Goal: Task Accomplishment & Management: Complete application form

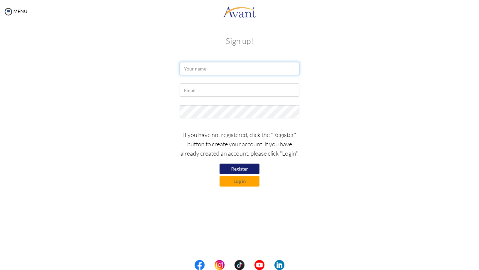
click at [228, 68] on input "text" at bounding box center [240, 68] width 120 height 13
type input "[PERSON_NAME]"
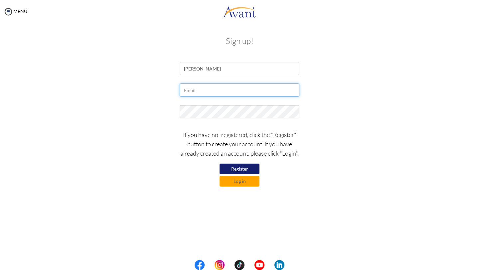
click at [228, 88] on input "text" at bounding box center [240, 90] width 120 height 13
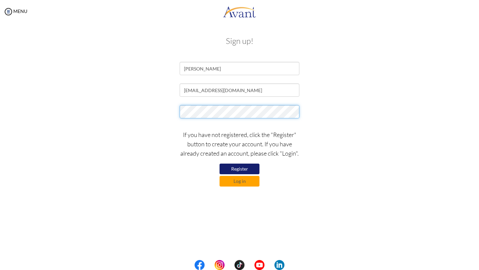
click at [166, 108] on div at bounding box center [239, 113] width 389 height 17
click at [244, 167] on button "Register" at bounding box center [240, 169] width 40 height 11
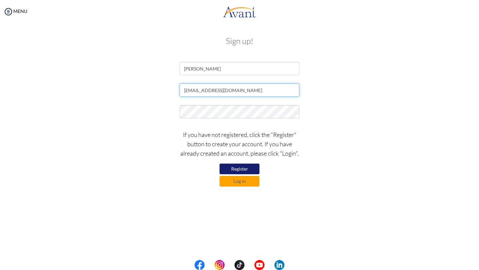
click at [186, 91] on input "Cadoresheena@gmail.com" at bounding box center [240, 90] width 120 height 13
click at [247, 90] on input "[EMAIL_ADDRESS][DOMAIN_NAME]" at bounding box center [240, 90] width 120 height 13
click at [248, 90] on input "[EMAIL_ADDRESS][DOMAIN_NAME]" at bounding box center [240, 90] width 120 height 13
type input "[EMAIL_ADDRESS][DOMAIN_NAME]"
click at [329, 87] on div "[EMAIL_ADDRESS][DOMAIN_NAME]" at bounding box center [239, 92] width 389 height 17
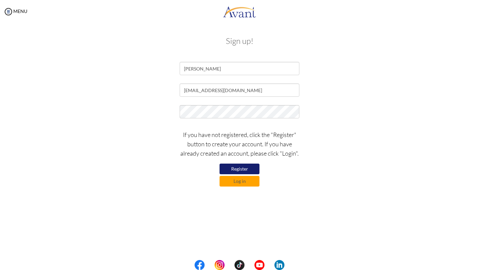
click at [246, 169] on button "Register" at bounding box center [240, 169] width 40 height 11
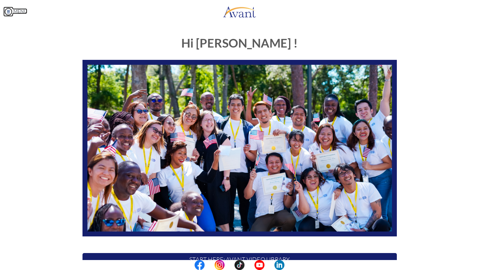
click at [8, 12] on img at bounding box center [8, 12] width 10 height 10
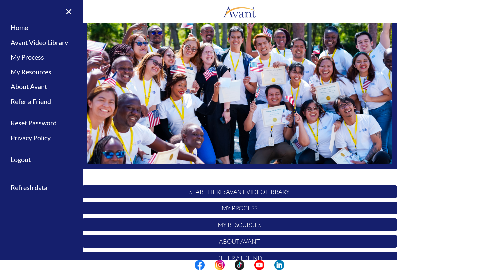
scroll to position [100, 0]
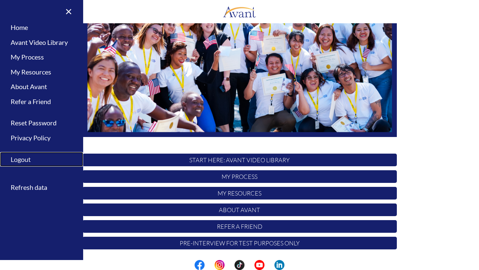
click at [23, 160] on link "Logout" at bounding box center [41, 159] width 83 height 15
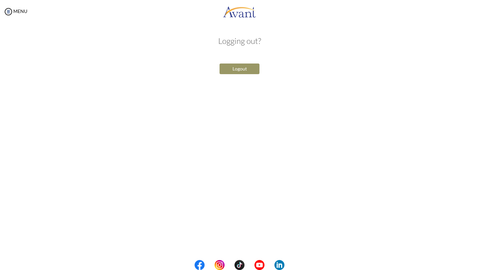
click at [244, 70] on button "Logout" at bounding box center [240, 69] width 40 height 11
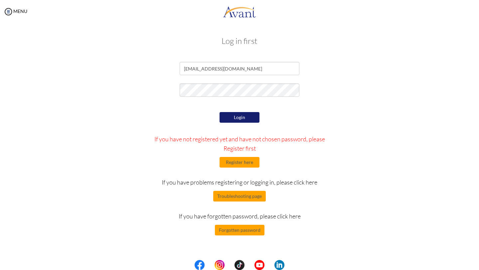
click at [239, 116] on button "Login" at bounding box center [240, 117] width 40 height 11
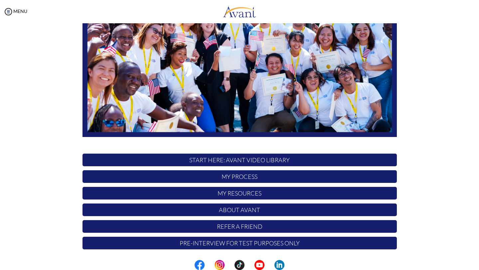
click at [235, 160] on p "START HERE: Avant Video Library" at bounding box center [240, 160] width 315 height 13
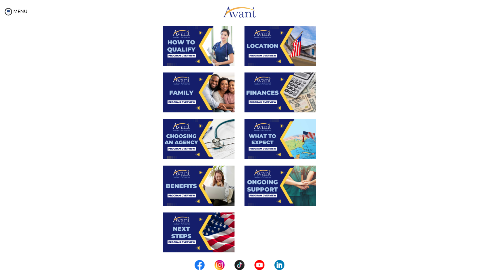
scroll to position [0, 0]
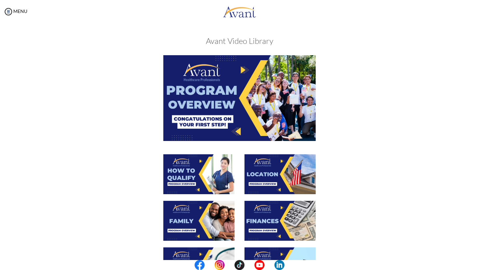
click at [232, 111] on img at bounding box center [239, 98] width 152 height 86
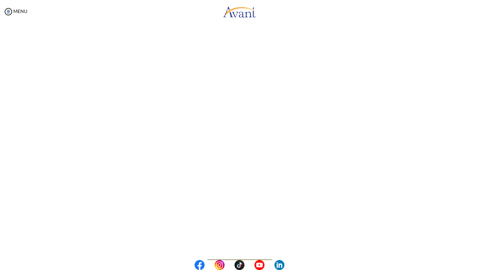
scroll to position [57, 0]
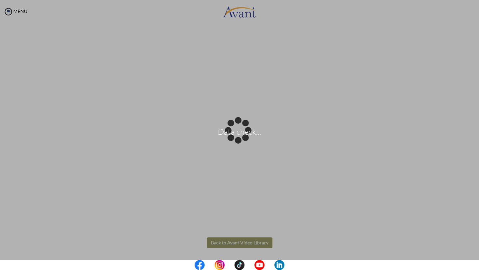
click at [231, 242] on body "Data check... Maintenance break. Please come back in 2 hours. MENU My Status Wh…" at bounding box center [239, 135] width 479 height 270
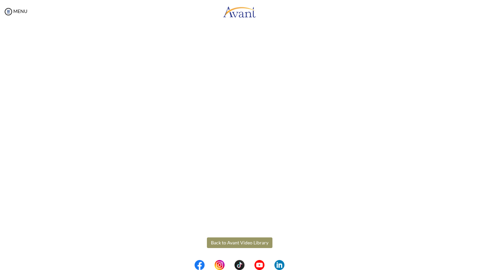
click at [233, 244] on button "Back to Avant Video Library" at bounding box center [240, 243] width 66 height 11
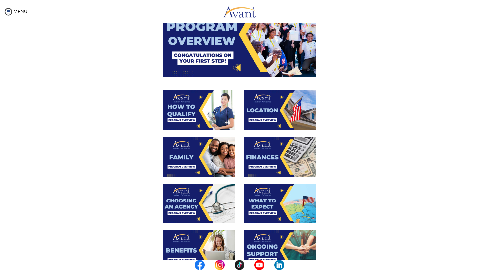
scroll to position [75, 0]
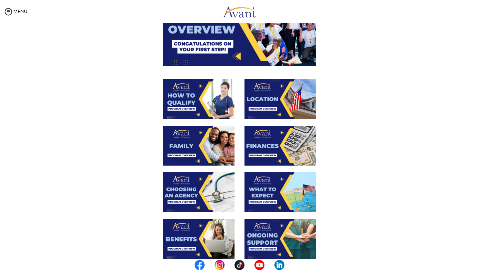
click at [193, 96] on img at bounding box center [198, 99] width 71 height 40
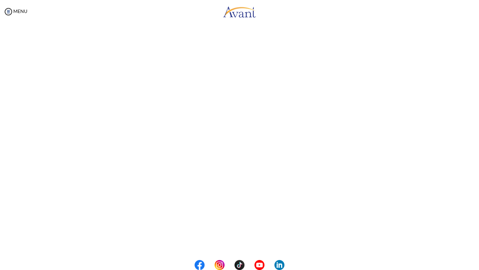
scroll to position [57, 0]
click at [225, 241] on body "Maintenance break. Please come back in 2 hours. MENU My Status What is the next…" at bounding box center [239, 135] width 479 height 270
click at [225, 241] on button "Back to Avant Video Library" at bounding box center [240, 243] width 66 height 11
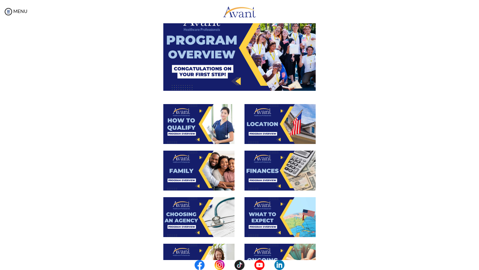
scroll to position [53, 0]
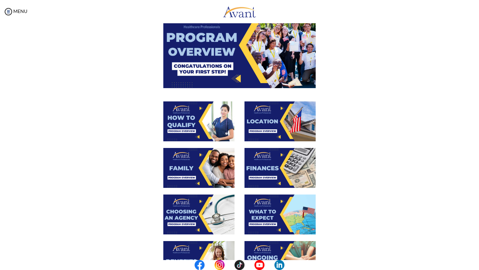
click at [186, 168] on img at bounding box center [198, 168] width 71 height 40
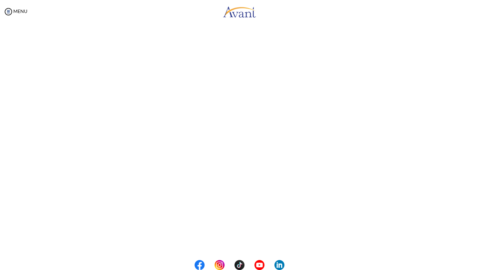
scroll to position [128, 0]
click at [235, 243] on body "Maintenance break. Please come back in 2 hours. MENU My Status What is the next…" at bounding box center [239, 135] width 479 height 270
click at [235, 243] on button "Back to Avant Video Library" at bounding box center [240, 242] width 66 height 11
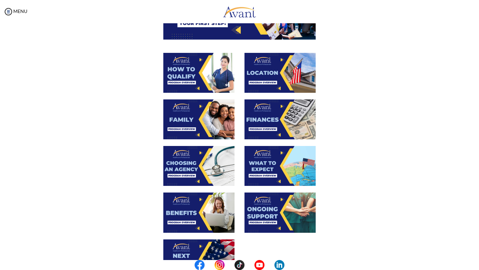
scroll to position [99, 0]
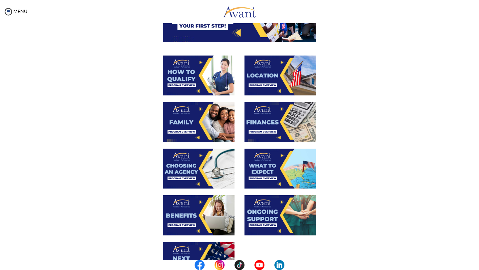
click at [272, 67] on img at bounding box center [280, 76] width 71 height 40
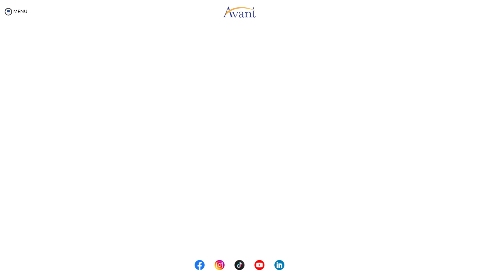
scroll to position [57, 0]
click at [229, 244] on body "Maintenance break. Please come back in 2 hours. MENU My Status What is the next…" at bounding box center [239, 135] width 479 height 270
click at [229, 244] on button "Back to Avant Video Library" at bounding box center [240, 243] width 66 height 11
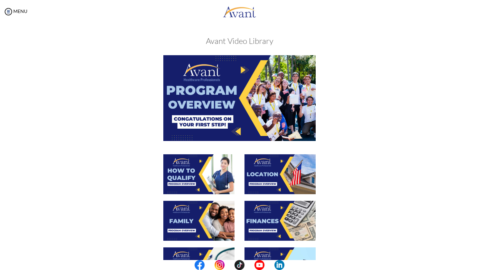
click at [274, 221] on img at bounding box center [280, 221] width 71 height 40
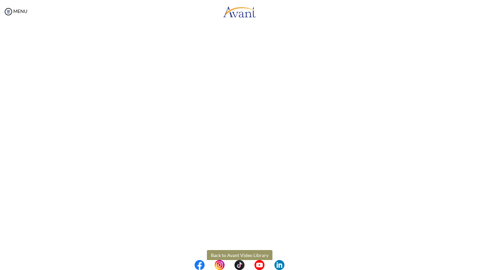
scroll to position [57, 0]
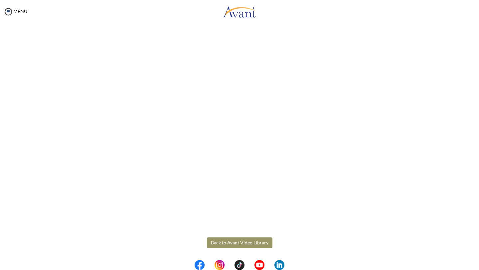
click at [249, 243] on body "Maintenance break. Please come back in 2 hours. MENU My Status What is the next…" at bounding box center [239, 135] width 479 height 270
click at [249, 243] on button "Back to Avant Video Library" at bounding box center [240, 243] width 66 height 11
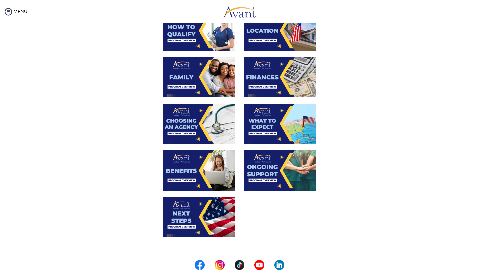
scroll to position [152, 0]
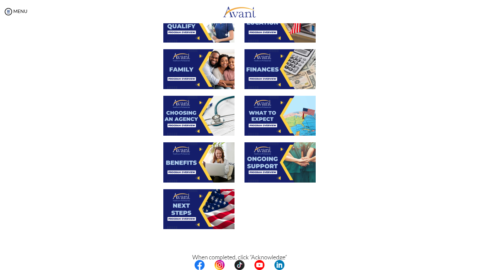
click at [195, 119] on img at bounding box center [198, 116] width 71 height 40
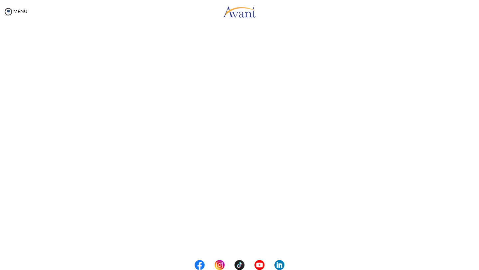
scroll to position [128, 0]
click at [233, 241] on body "Maintenance break. Please come back in 2 hours. MENU My Status What is the next…" at bounding box center [239, 135] width 479 height 270
click at [233, 241] on button "Back to Avant Video Library" at bounding box center [240, 242] width 66 height 11
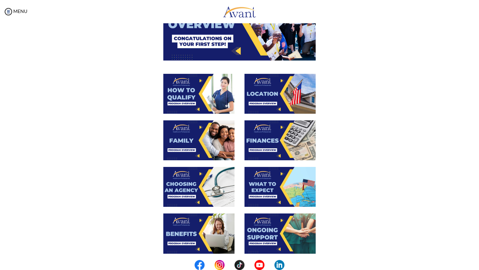
scroll to position [85, 0]
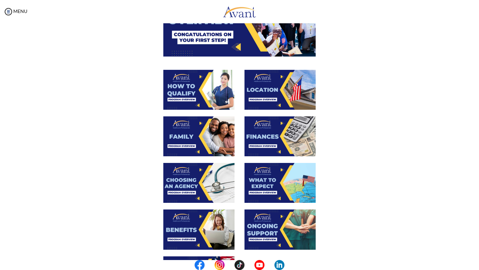
click at [276, 177] on img at bounding box center [280, 183] width 71 height 40
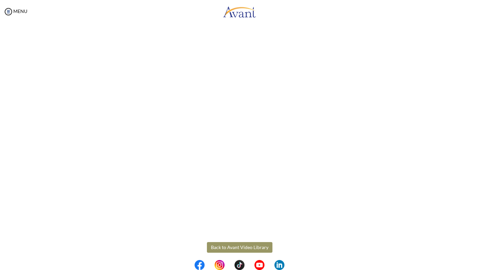
scroll to position [128, 0]
click at [239, 242] on body "Maintenance break. Please come back in 2 hours. MENU My Status What is the next…" at bounding box center [239, 135] width 479 height 270
click at [239, 242] on button "Back to Avant Video Library" at bounding box center [240, 242] width 66 height 11
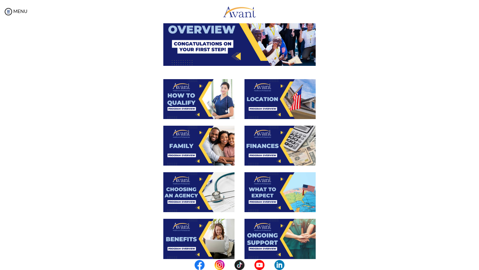
scroll to position [76, 0]
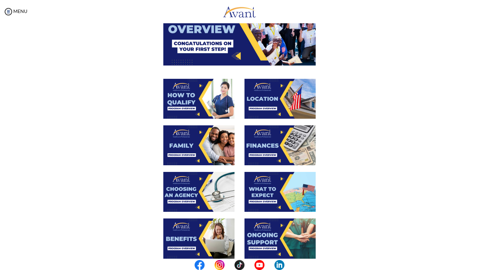
click at [276, 192] on img at bounding box center [280, 192] width 71 height 40
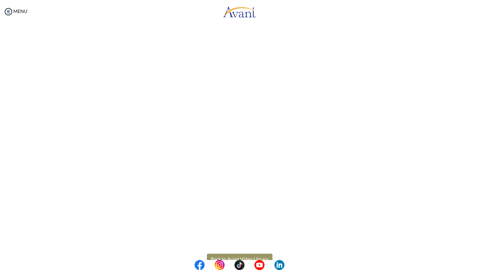
scroll to position [128, 0]
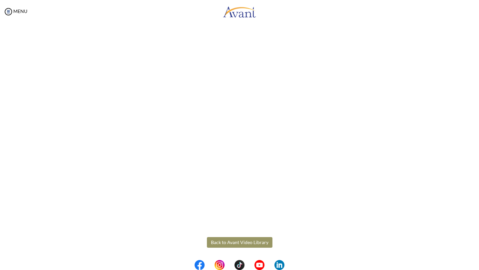
click at [232, 241] on body "Maintenance break. Please come back in 2 hours. MENU My Status What is the next…" at bounding box center [239, 135] width 479 height 270
click at [232, 241] on button "Back to Avant Video Library" at bounding box center [240, 242] width 66 height 11
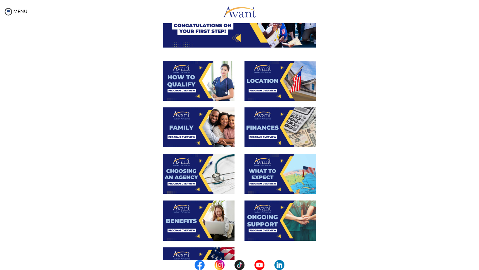
scroll to position [97, 0]
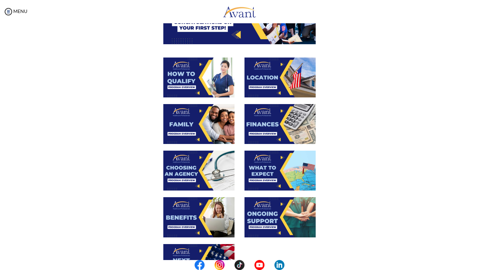
click at [189, 176] on img at bounding box center [198, 171] width 71 height 40
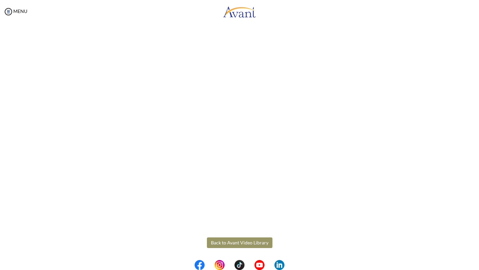
scroll to position [128, 0]
click at [233, 241] on body "Maintenance break. Please come back in 2 hours. MENU My Status What is the next…" at bounding box center [239, 135] width 479 height 270
click at [233, 241] on button "Back to Avant Video Library" at bounding box center [240, 242] width 66 height 11
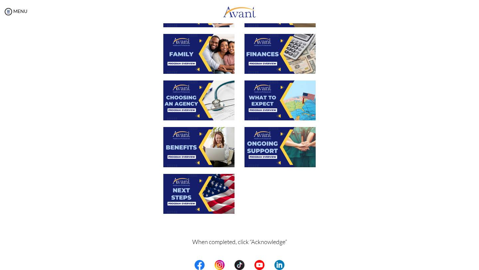
scroll to position [178, 0]
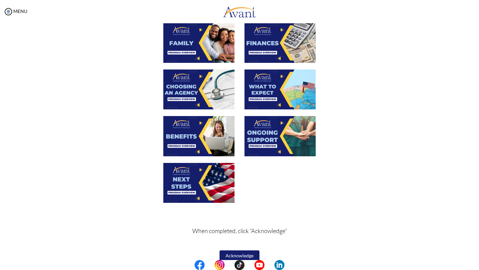
click at [200, 128] on img at bounding box center [198, 136] width 71 height 40
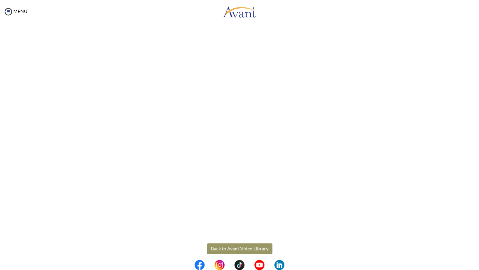
scroll to position [128, 0]
click at [239, 242] on body "Maintenance break. Please come back in 2 hours. MENU My Status What is the next…" at bounding box center [239, 135] width 479 height 270
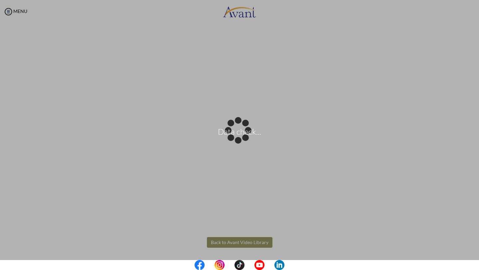
click at [239, 140] on div "Data check..." at bounding box center [239, 134] width 9 height 9
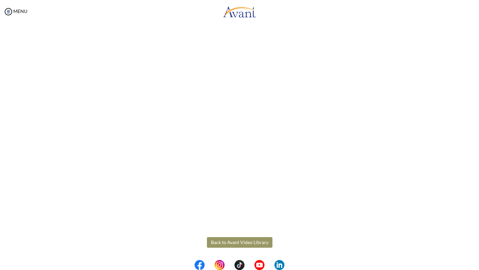
click at [239, 242] on button "Back to Avant Video Library" at bounding box center [240, 242] width 66 height 11
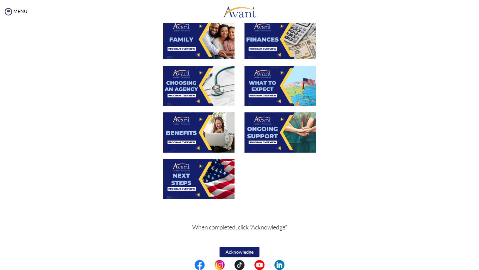
scroll to position [183, 0]
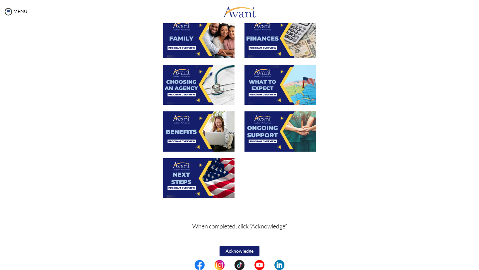
click at [283, 135] on img at bounding box center [280, 131] width 71 height 40
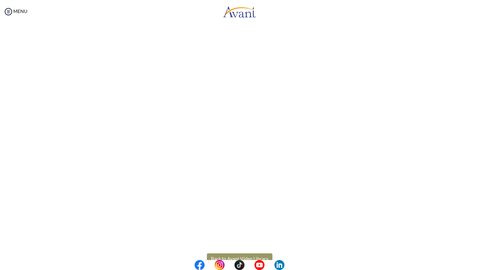
scroll to position [128, 0]
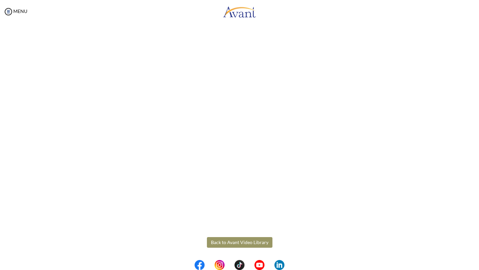
click at [231, 242] on body "Maintenance break. Please come back in 2 hours. MENU My Status What is the next…" at bounding box center [239, 135] width 479 height 270
click at [231, 242] on button "Back to Avant Video Library" at bounding box center [240, 242] width 66 height 11
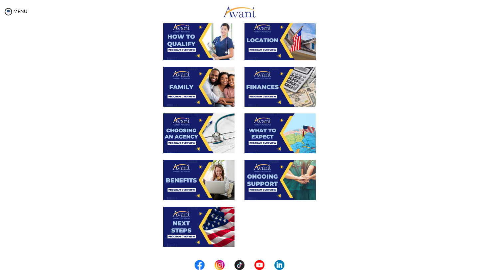
scroll to position [143, 0]
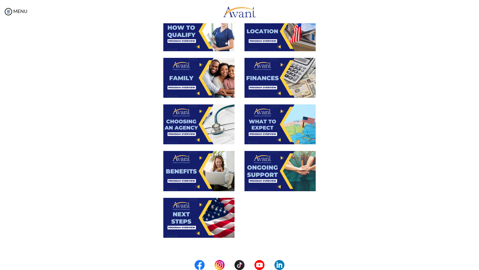
click at [206, 214] on img at bounding box center [198, 218] width 71 height 40
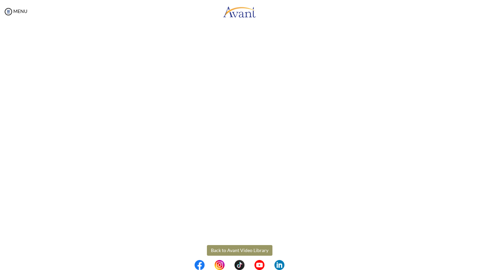
scroll to position [128, 0]
click at [237, 244] on body "Maintenance break. Please come back in 2 hours. MENU My Status What is the next…" at bounding box center [239, 135] width 479 height 270
click at [237, 245] on button "Back to Avant Video Library" at bounding box center [240, 242] width 66 height 11
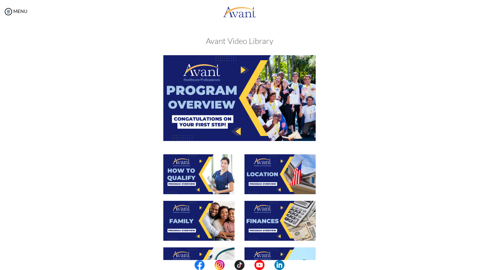
scroll to position [187, 0]
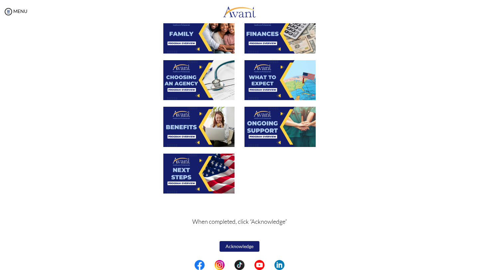
click at [235, 248] on button "Acknowledge" at bounding box center [240, 246] width 40 height 11
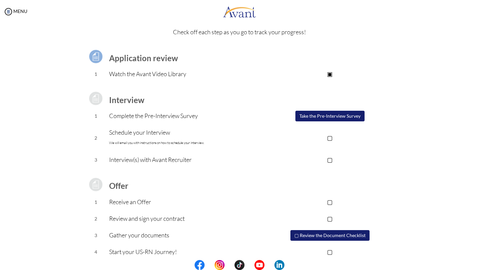
scroll to position [24, 0]
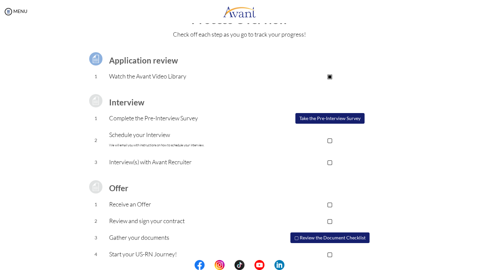
click at [331, 120] on button "Take the Pre-Interview Survey" at bounding box center [330, 118] width 69 height 11
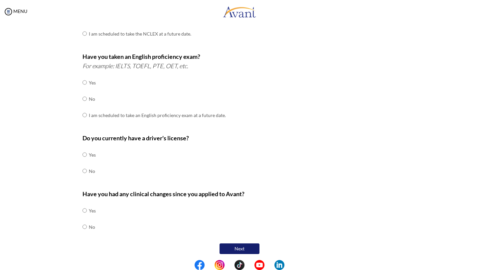
scroll to position [0, 0]
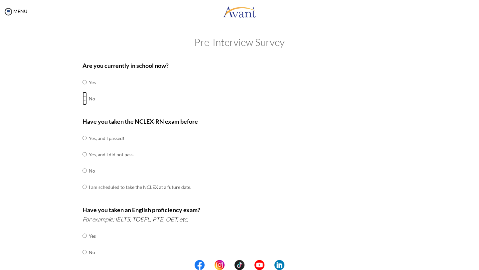
click at [83, 99] on input "radio" at bounding box center [85, 98] width 4 height 13
radio input "true"
click at [83, 170] on input "radio" at bounding box center [85, 170] width 4 height 13
radio input "true"
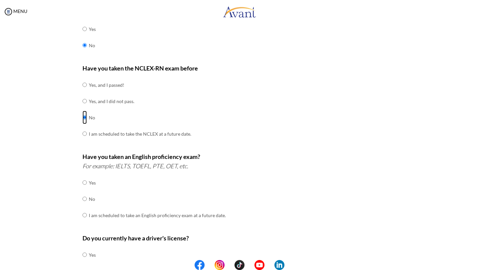
scroll to position [61, 0]
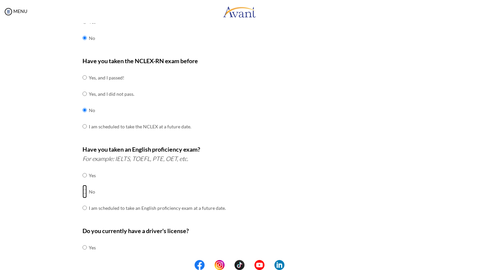
click at [83, 190] on input "radio" at bounding box center [85, 191] width 4 height 13
radio input "true"
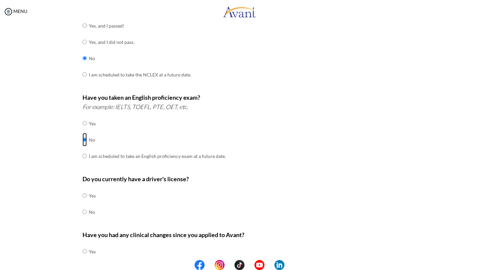
scroll to position [119, 0]
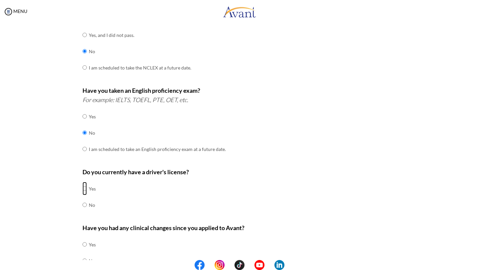
click at [83, 187] on input "radio" at bounding box center [85, 188] width 4 height 13
radio input "true"
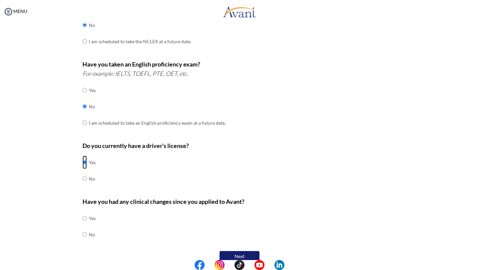
scroll to position [153, 0]
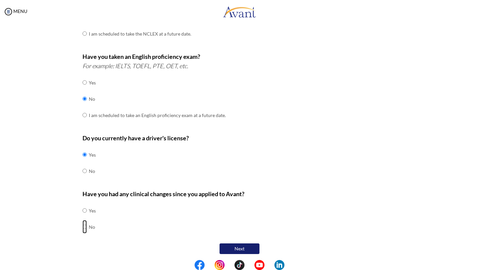
click at [83, 224] on input "radio" at bounding box center [85, 226] width 4 height 13
radio input "true"
click at [240, 248] on button "Next" at bounding box center [240, 249] width 40 height 11
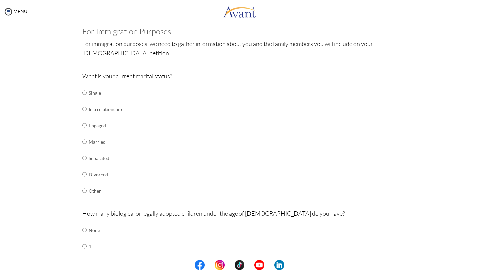
scroll to position [38, 0]
click at [83, 139] on input "radio" at bounding box center [85, 141] width 4 height 13
radio input "true"
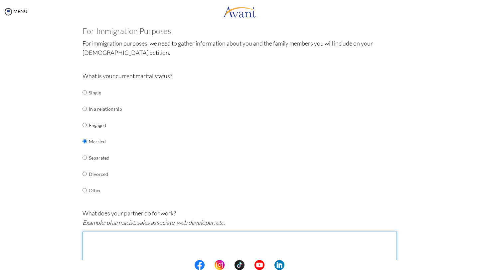
click at [119, 250] on textarea at bounding box center [240, 250] width 315 height 38
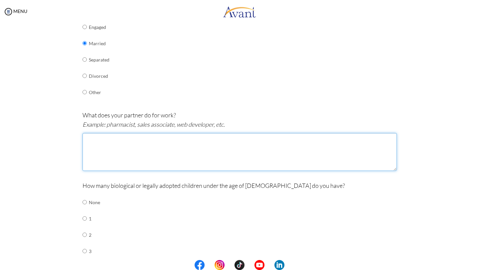
scroll to position [137, 0]
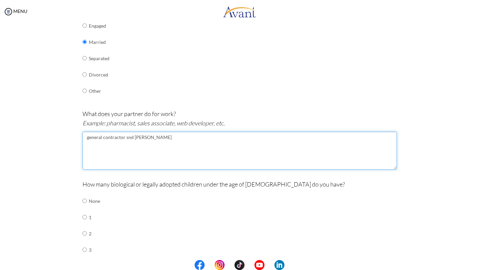
click at [85, 138] on textarea "general contractor snd Joiner" at bounding box center [240, 151] width 315 height 38
click at [112, 137] on textarea "General contractor snd Joiner" at bounding box center [240, 151] width 315 height 38
click at [126, 137] on textarea "General contractor snd Joiner" at bounding box center [240, 151] width 315 height 38
click at [148, 139] on textarea "General contractor and Joiner" at bounding box center [240, 151] width 315 height 38
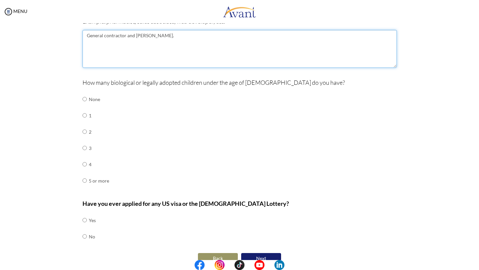
scroll to position [249, 0]
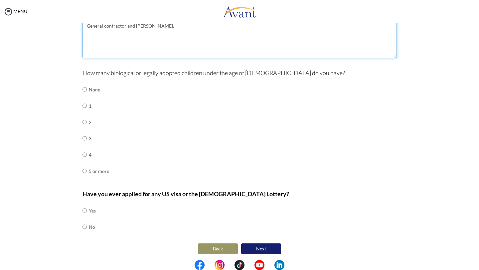
type textarea "General contractor and Joiner."
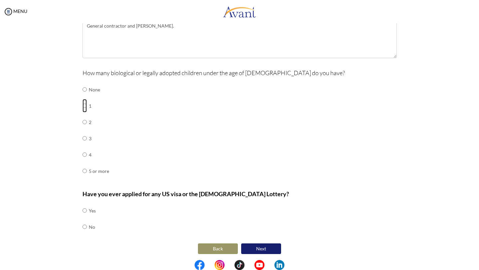
click at [83, 106] on input "radio" at bounding box center [85, 105] width 4 height 13
radio input "true"
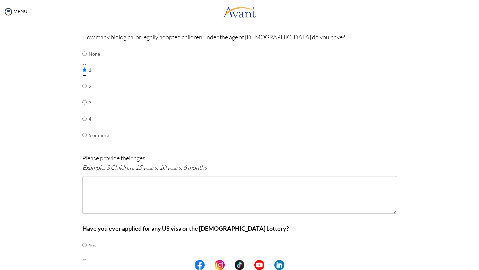
scroll to position [285, 0]
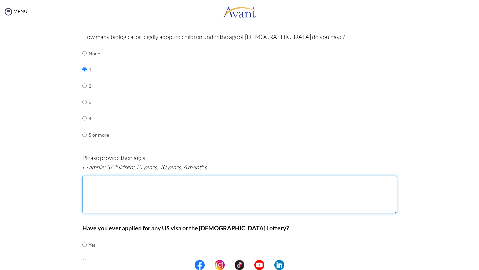
click at [175, 184] on textarea at bounding box center [240, 195] width 315 height 38
click at [86, 180] on textarea "My daughter is 10 years old." at bounding box center [240, 195] width 315 height 38
click at [147, 180] on textarea "My daughter is 10 years old." at bounding box center [240, 195] width 315 height 38
click at [154, 178] on textarea "My daughter is 10 years old." at bounding box center [240, 195] width 315 height 38
click at [89, 182] on textarea "My daughter is 10 years old." at bounding box center [240, 195] width 315 height 38
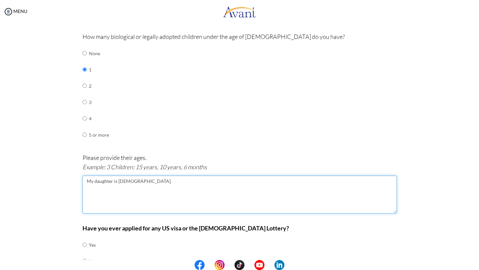
click at [150, 178] on textarea "My daughter is 10 years old." at bounding box center [240, 195] width 315 height 38
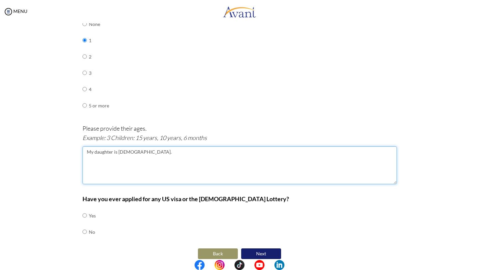
scroll to position [319, 0]
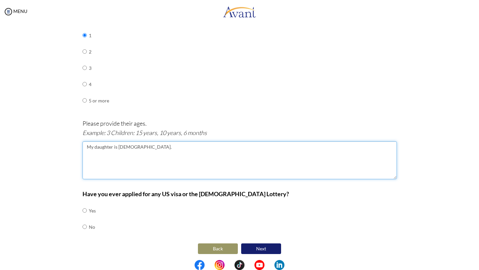
type textarea "My daughter is 10 years old."
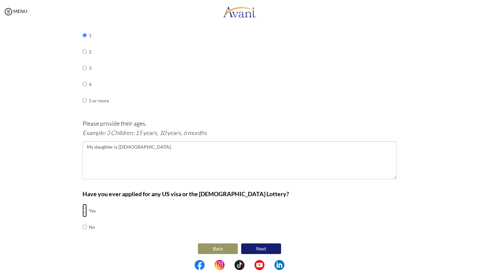
click at [83, 209] on input "radio" at bounding box center [85, 210] width 4 height 13
radio input "true"
click at [88, 192] on b "Have you ever applied for any US visa or the [DEMOGRAPHIC_DATA] Lottery?" at bounding box center [186, 193] width 207 height 7
click at [256, 189] on p "Have you ever applied for any US visa or the [DEMOGRAPHIC_DATA] Lottery?" at bounding box center [240, 193] width 315 height 9
click at [254, 245] on button "Next" at bounding box center [261, 249] width 40 height 11
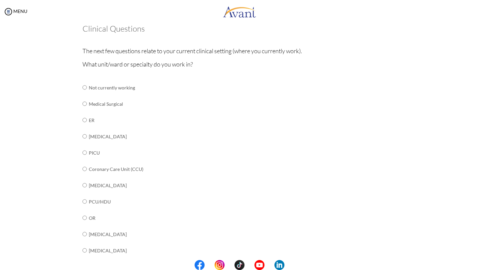
scroll to position [42, 0]
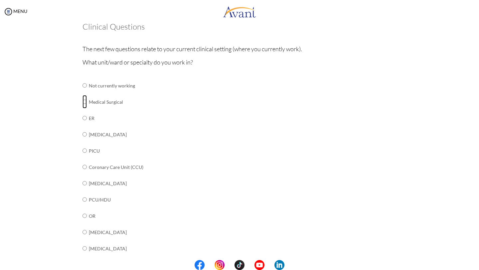
click at [83, 102] on input "radio" at bounding box center [85, 101] width 4 height 13
radio input "true"
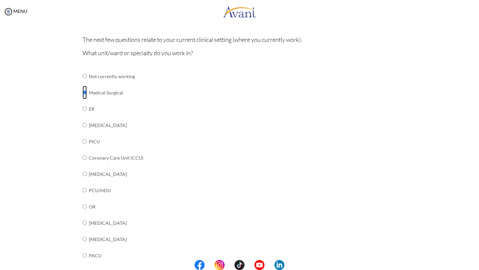
scroll to position [53, 0]
click at [83, 108] on input "radio" at bounding box center [85, 107] width 4 height 13
radio input "true"
click at [83, 92] on input "radio" at bounding box center [85, 90] width 4 height 13
radio input "true"
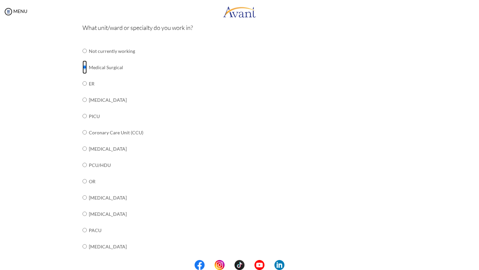
scroll to position [81, 0]
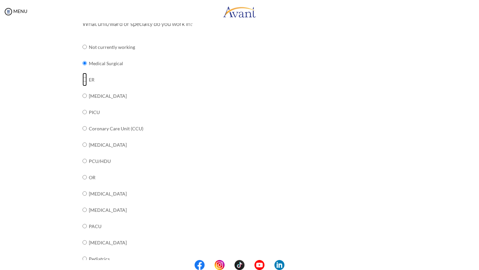
click at [83, 80] on input "radio" at bounding box center [85, 79] width 4 height 13
radio input "true"
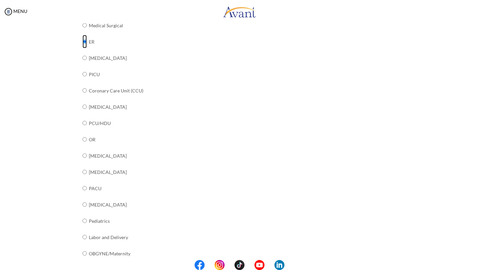
scroll to position [93, 0]
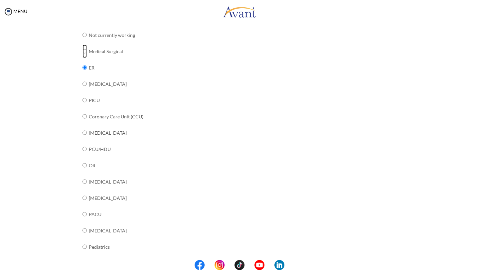
click at [83, 52] on input "radio" at bounding box center [85, 51] width 4 height 13
radio input "true"
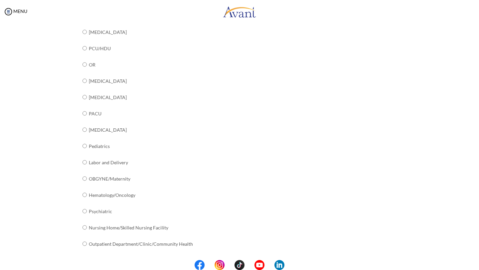
scroll to position [209, 0]
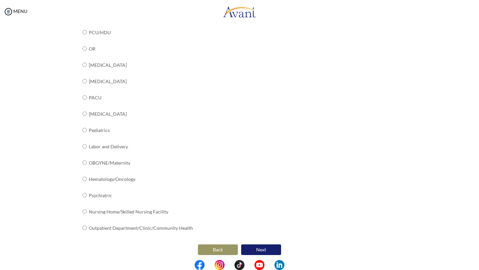
click at [253, 247] on button "Next" at bounding box center [261, 250] width 40 height 11
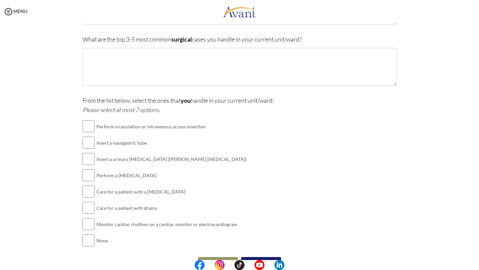
scroll to position [127, 0]
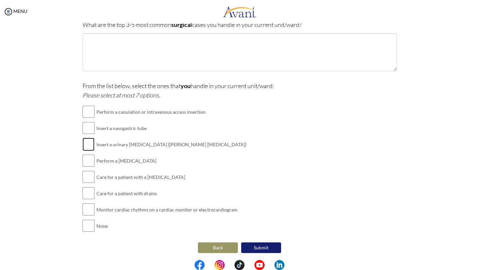
click at [87, 147] on input "checkbox" at bounding box center [89, 144] width 12 height 13
checkbox input "true"
click at [88, 164] on input "checkbox" at bounding box center [89, 160] width 12 height 13
checkbox input "true"
click at [85, 108] on input "checkbox" at bounding box center [89, 111] width 12 height 13
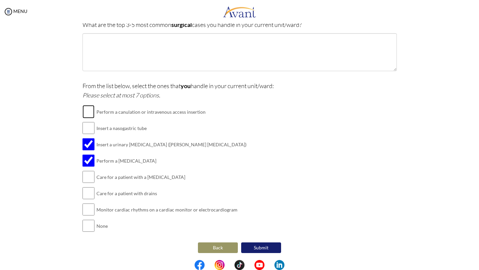
checkbox input "true"
click at [86, 126] on input "checkbox" at bounding box center [89, 127] width 12 height 13
checkbox input "true"
click at [86, 211] on input "checkbox" at bounding box center [89, 209] width 12 height 13
checkbox input "true"
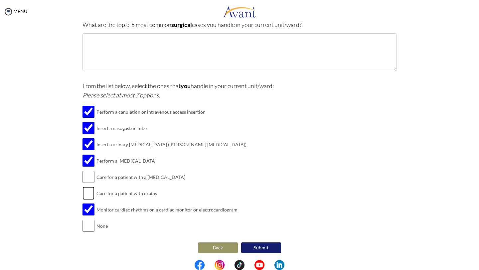
click at [86, 195] on input "checkbox" at bounding box center [89, 193] width 12 height 13
checkbox input "true"
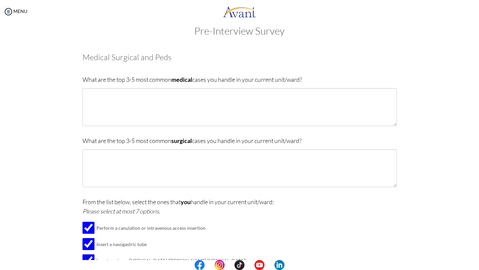
scroll to position [0, 0]
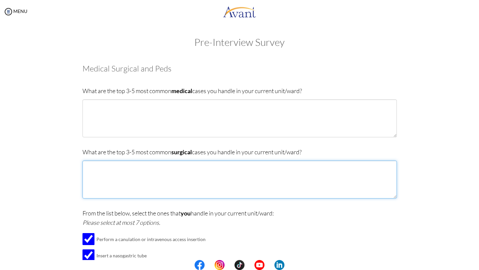
click at [232, 178] on textarea at bounding box center [240, 180] width 315 height 38
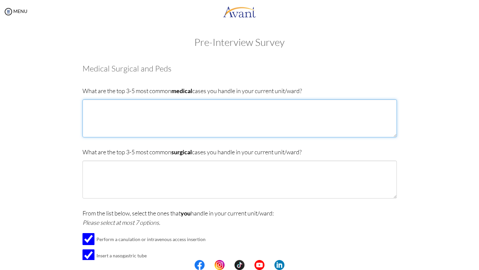
click at [176, 118] on textarea at bounding box center [240, 119] width 315 height 38
click at [117, 106] on textarea "Diabetics Hypertensive emergency" at bounding box center [240, 119] width 315 height 38
click at [149, 114] on textarea "Diabetic Mellitus Hypertensive emergency" at bounding box center [240, 119] width 315 height 38
click at [106, 126] on textarea "Diabetic Mellitus Hypertensive emergency Acute Febrile Illnesses Vaso Occulive C" at bounding box center [240, 119] width 315 height 38
click at [125, 125] on textarea "Diabetic Mellitus Hypertensive emergency Acute Febrile Illnesses Vaso Occulive C" at bounding box center [240, 119] width 315 height 38
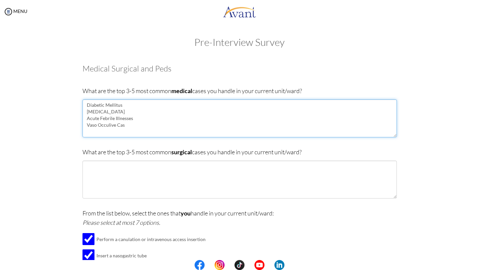
click at [106, 126] on textarea "Diabetic Mellitus Hypertensive emergency Acute Febrile Illnesses Vaso Occulive …" at bounding box center [240, 119] width 315 height 38
click at [128, 124] on textarea "Diabetic Mellitus Hypertensive emergency Acute Febrile Illnesses Vaso Occlusive…" at bounding box center [240, 119] width 315 height 38
click at [95, 125] on textarea "Diabetic Mellitus Hypertensive emergency Acute Febrile Illnesses Vaso Occlusive…" at bounding box center [240, 119] width 315 height 38
click at [132, 126] on textarea "Diabetic Mellitus Hypertensive emergency Acute Febrile Illnesses Vaso-Occlusive…" at bounding box center [240, 119] width 315 height 38
click at [100, 106] on textarea "Diabetic Mellitus Hypertensive emergency Acute Febrile Illnesses Vaso-Occlusive…" at bounding box center [240, 119] width 315 height 38
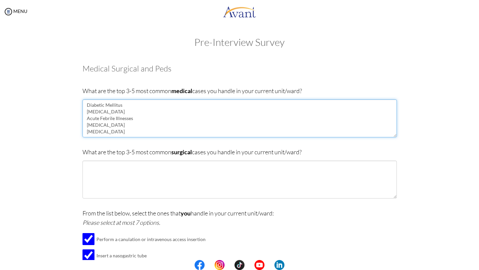
click at [114, 112] on textarea "Diabetic Mellitus Hypertensive emergency Acute Febrile Illnesses Vaso-Occlusive…" at bounding box center [240, 119] width 315 height 38
click at [117, 120] on textarea "Diabetic Mellitus Hypertensive emergency Acute Febrile Illnesses Vaso-Occlusive…" at bounding box center [240, 119] width 315 height 38
click at [122, 126] on textarea "Diabetic Mellitus Hypertensive emergency Acute Febrile Illnesses Vaso-Occlusive…" at bounding box center [240, 119] width 315 height 38
click at [96, 127] on textarea "Diabetic Mellitus Hypertensive emergency Acute Febrile Illnesses Vaso-Occlusive…" at bounding box center [240, 119] width 315 height 38
click at [144, 105] on textarea "Diabetic Mellitus Hypertensive emergency Acute Febrile Illnesses Vaso-Occlusive…" at bounding box center [240, 119] width 315 height 38
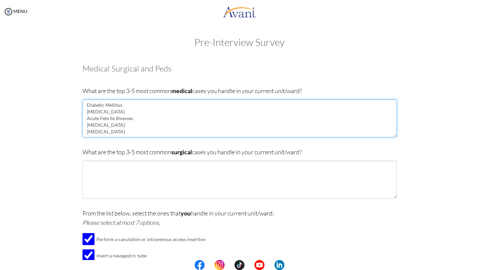
click at [144, 105] on textarea "Diabetic Mellitus Hypertensive emergency Acute Febrile Illnesses Vaso-Occlusive…" at bounding box center [240, 119] width 315 height 38
click at [143, 106] on textarea "Diabetic Mellitus ( Hypertensive emergency Acute Febrile Illnesses Vaso-Occlusi…" at bounding box center [240, 119] width 315 height 38
click at [104, 105] on textarea "Diabetic Mellitus (hyperglycemic episodes and patients with diabetic ulcers) Hy…" at bounding box center [240, 119] width 315 height 38
click at [137, 106] on textarea "Diabetic Mellitus (hyperglycemic episodes and patients with diabetic ulcers) Hy…" at bounding box center [240, 119] width 315 height 38
click at [126, 107] on textarea "Diabetic Mellitus (hyperglycemic episodes and patients with diabetic ulcers) Hy…" at bounding box center [240, 119] width 315 height 38
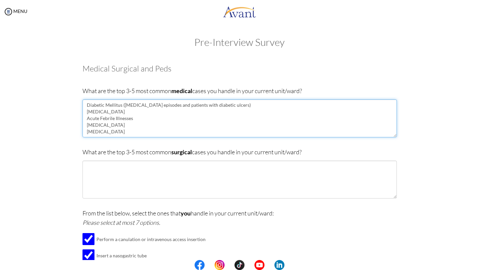
click at [169, 106] on textarea "Diabetic Mellitus (hyperglycemic episodes and patients with diabetic ulcers) Hy…" at bounding box center [240, 119] width 315 height 38
click at [164, 114] on textarea "Diabetic Mellitus (hyperglycemic cases and patients with diabetic ulcers) Hyper…" at bounding box center [240, 119] width 315 height 38
type textarea "Diabetic Mellitus (hyperglycemic cases and patients with diabetic ulcers) Hyper…"
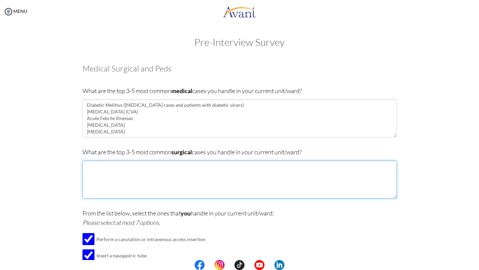
click at [154, 182] on textarea at bounding box center [240, 180] width 315 height 38
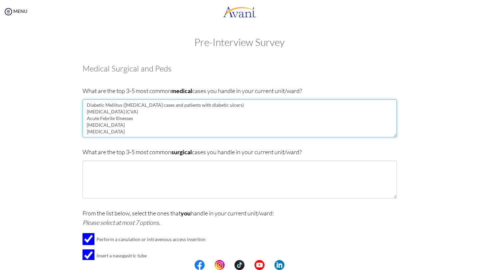
drag, startPoint x: 229, startPoint y: 107, endPoint x: 200, endPoint y: 107, distance: 29.3
click at [200, 107] on textarea "Diabetic Mellitus (hyperglycemic cases and patients with diabetic ulcers) Hyper…" at bounding box center [240, 119] width 315 height 38
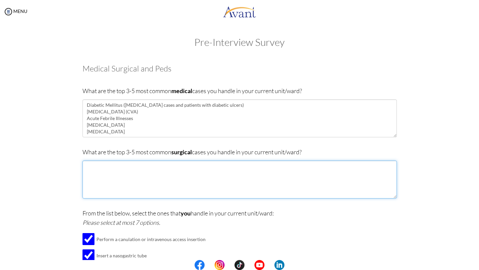
click at [109, 169] on textarea at bounding box center [240, 180] width 315 height 38
paste textarea "diabetic ulcers"
type textarea "diabetic ulcers"
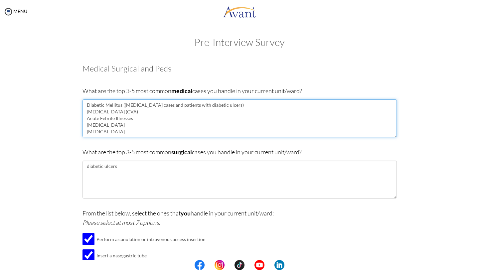
drag, startPoint x: 232, startPoint y: 106, endPoint x: 164, endPoint y: 107, distance: 67.9
click at [164, 107] on textarea "Diabetic Mellitus (hyperglycemic cases and patients with diabetic ulcers) Hyper…" at bounding box center [240, 119] width 315 height 38
type textarea "Diabetic Mellitus (hyperglycemic cases ) Hypertensive emergency (CVA) Acute Feb…"
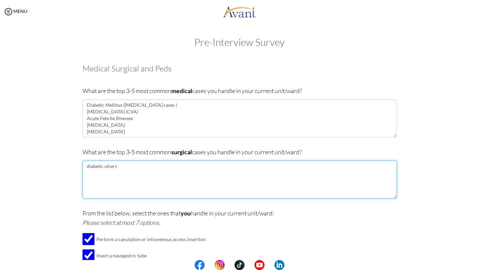
click at [141, 168] on textarea "diabetic ulcers" at bounding box center [240, 180] width 315 height 38
click at [84, 167] on textarea "diabetic ulcers" at bounding box center [240, 180] width 315 height 38
click at [147, 167] on textarea "In my current job, i mostly work at Medical, peds and ER. diabetic ulcers" at bounding box center [240, 180] width 315 height 38
click at [198, 167] on textarea "In my current job, i mostly work at Medical, peds and ER. diabetic ulcers" at bounding box center [240, 180] width 315 height 38
drag, startPoint x: 117, startPoint y: 174, endPoint x: 84, endPoint y: 175, distance: 33.6
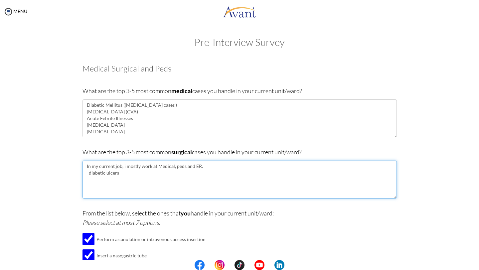
click at [84, 175] on textarea "In my current job, i mostly work at Medical, peds and ER. diabetic ulcers" at bounding box center [240, 180] width 315 height 38
type textarea "In my current job, i mostly work at Medical, peds and ER. diabetic ulcers"
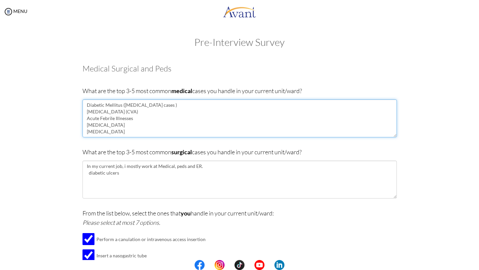
click at [162, 107] on textarea "Diabetic Mellitus (hyperglycemic cases ) Hypertensive emergency (CVA) Acute Feb…" at bounding box center [240, 119] width 315 height 38
paste textarea "diabetic ulcers"
click at [173, 106] on textarea "Diabetic Mellitus (hyperglycemic cases and diabetic ulcers ) Hypertensive emerg…" at bounding box center [240, 119] width 315 height 38
type textarea "Diabetic Mellitus (hyperglycemic cases and diabetic ulcers ) Hypertensive emerg…"
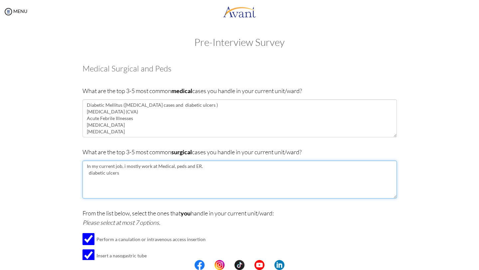
drag, startPoint x: 122, startPoint y: 175, endPoint x: 85, endPoint y: 174, distance: 37.9
click at [85, 174] on textarea "In my current job, i mostly work at Medical, peds and ER. diabetic ulcers" at bounding box center [240, 180] width 315 height 38
click at [229, 177] on textarea "In my current job, i mostly work at Medical, peds and ER." at bounding box center [240, 180] width 315 height 38
click at [177, 168] on textarea "In my current job, i mostly work at the Medical, peds and ER." at bounding box center [240, 180] width 315 height 38
click at [224, 167] on textarea "In my current job, i mostly work at the Medical ward, peds and ER." at bounding box center [240, 180] width 315 height 38
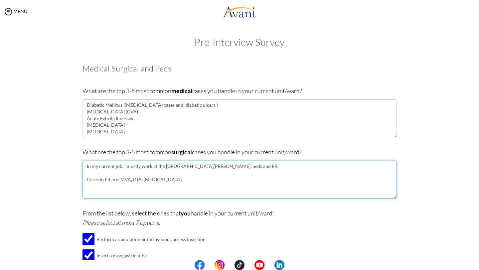
click at [169, 182] on textarea "In my current job, i mostly work at the Medical ward, peds and ER. Cases in ER …" at bounding box center [240, 180] width 315 height 38
click at [115, 181] on textarea "In my current job, i mostly work at the Medical ward, peds and ER. Cases in ER …" at bounding box center [240, 180] width 315 height 38
click at [201, 179] on textarea "In my current job, i mostly work at the Medical ward, peds and ER. Cases in ER …" at bounding box center [240, 180] width 315 height 38
click at [142, 181] on textarea "In my current job, i mostly work at the Medical ward, peds and ER. Cases in ER …" at bounding box center [240, 180] width 315 height 38
click at [247, 181] on textarea "In my current job, i mostly work at the Medical ward, peds and ER. Cases in ER …" at bounding box center [240, 180] width 315 height 38
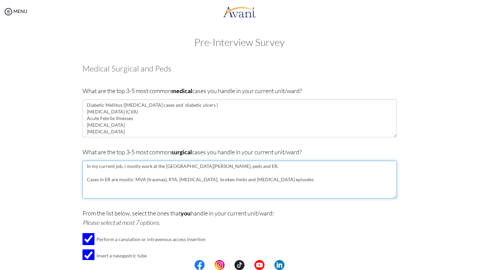
click at [195, 167] on textarea "In my current job, i mostly work at the Medical ward, peds and ER. Cases in ER …" at bounding box center [240, 180] width 315 height 38
click at [174, 191] on textarea "In my current job, i mostly work at the Medical ward, Paeds, and ER. Cases in E…" at bounding box center [240, 180] width 315 height 38
click at [275, 181] on textarea "In my current job, i mostly work at the Medical ward, Paeds, and ER. Cases in E…" at bounding box center [240, 180] width 315 height 38
type textarea "In my current job, i mostly work at the Medical ward, Paeds, and ER. Cases in E…"
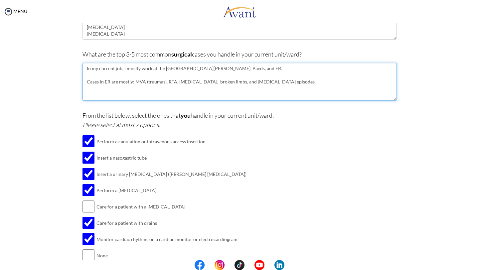
scroll to position [127, 0]
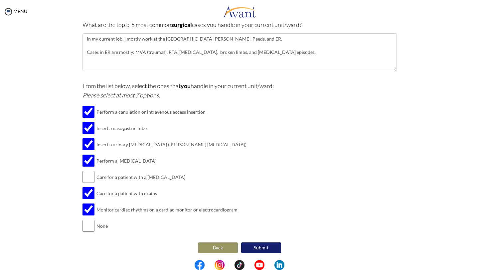
click at [263, 245] on button "Submit" at bounding box center [261, 248] width 40 height 11
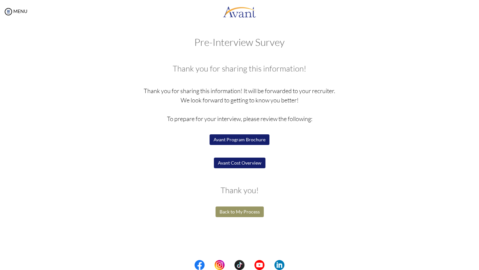
click at [236, 140] on button "Avant Program Brochure" at bounding box center [240, 139] width 60 height 11
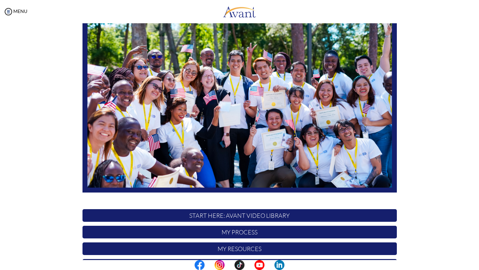
scroll to position [100, 0]
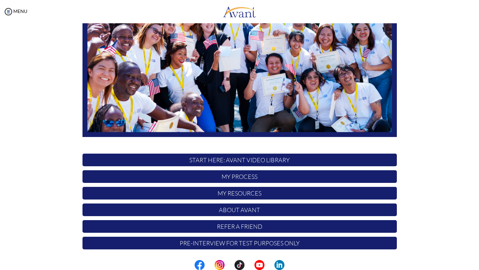
click at [264, 244] on p "Pre-Interview for test purposes only" at bounding box center [240, 243] width 315 height 13
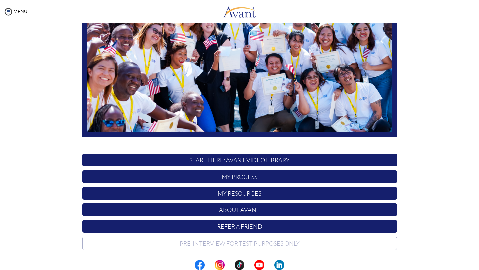
click at [264, 244] on p "Pre-Interview for test purposes only" at bounding box center [240, 243] width 315 height 13
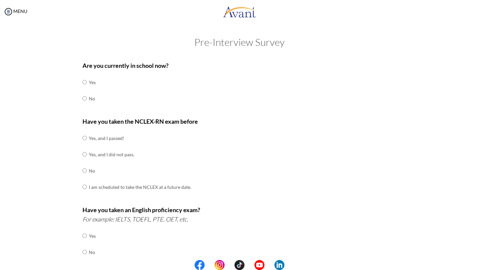
scroll to position [153, 0]
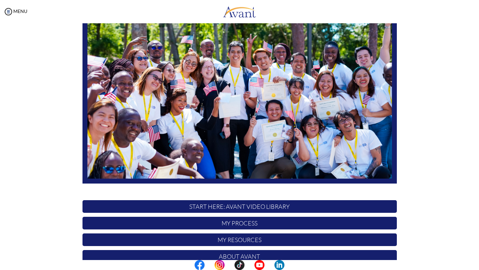
scroll to position [100, 0]
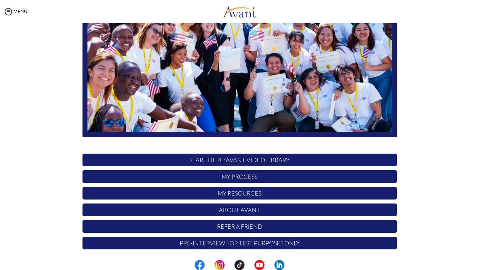
click at [232, 179] on p "My Process" at bounding box center [240, 176] width 315 height 13
